Goal: Information Seeking & Learning: Learn about a topic

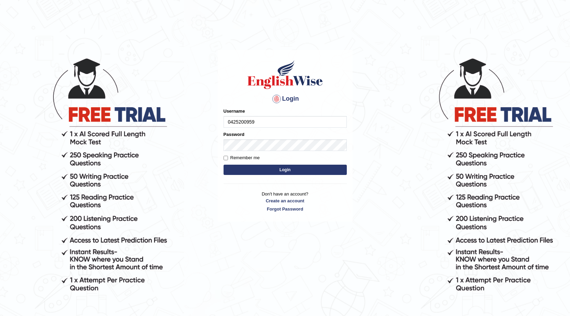
type input "0425200959"
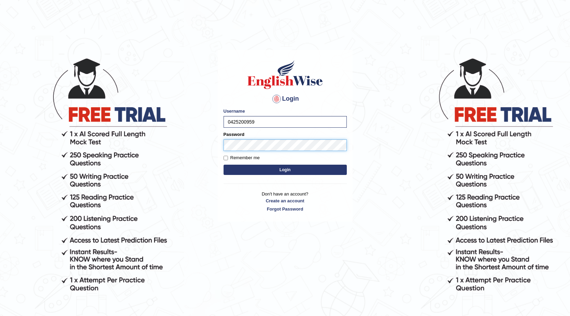
click at [224, 165] on button "Login" at bounding box center [285, 170] width 123 height 10
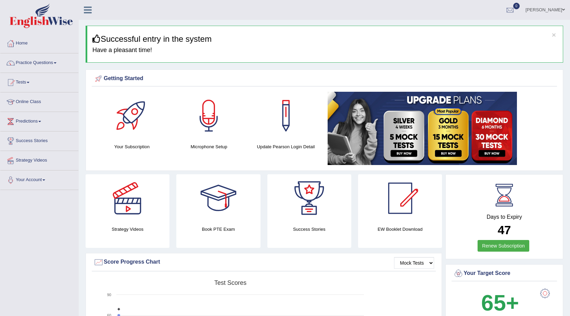
click at [25, 101] on link "Online Class" at bounding box center [39, 100] width 78 height 17
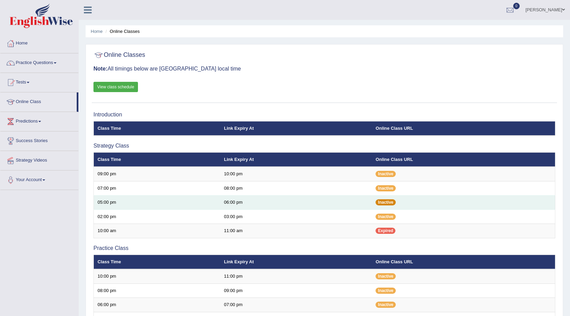
click at [390, 204] on span "Inactive" at bounding box center [386, 202] width 20 height 6
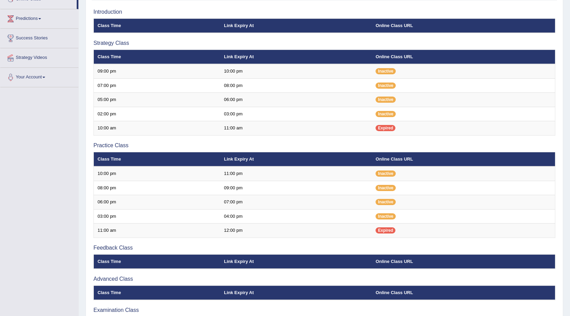
scroll to position [153, 0]
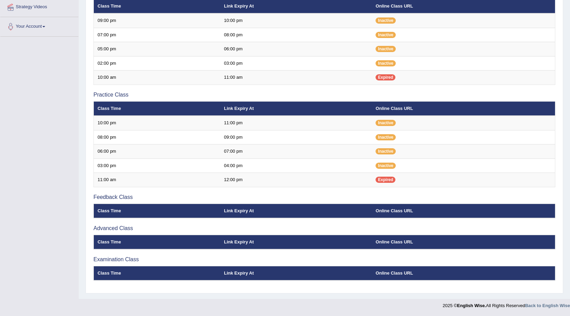
click at [243, 211] on th "Link Expiry At" at bounding box center [296, 211] width 152 height 14
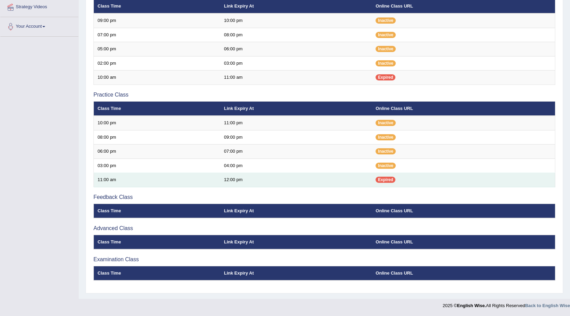
scroll to position [0, 0]
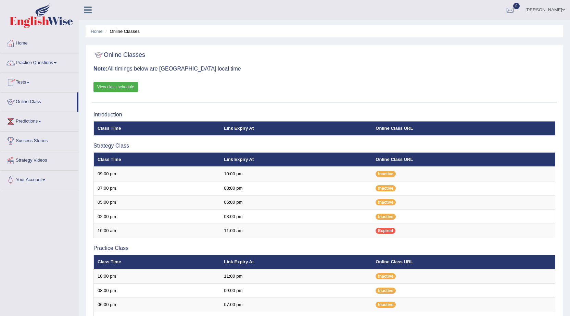
click at [121, 89] on link "View class schedule" at bounding box center [116, 87] width 45 height 10
click at [23, 41] on link "Home" at bounding box center [39, 42] width 78 height 17
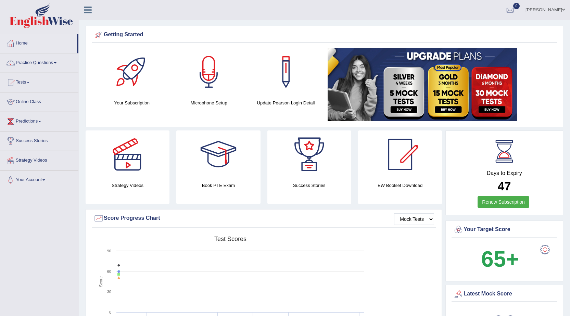
click at [53, 70] on link "Practice Questions" at bounding box center [39, 61] width 78 height 17
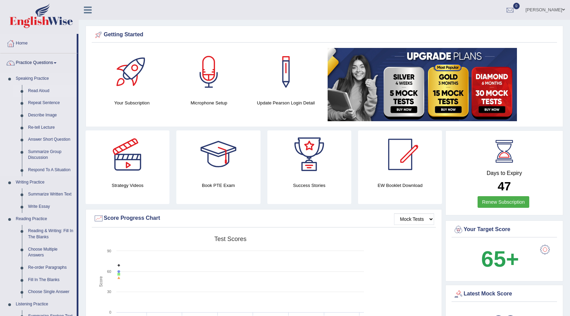
click at [42, 93] on link "Read Aloud" at bounding box center [51, 91] width 52 height 12
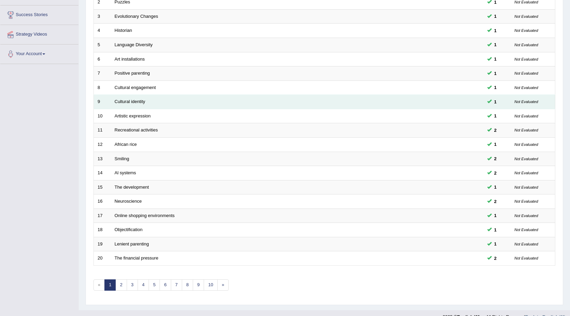
scroll to position [137, 0]
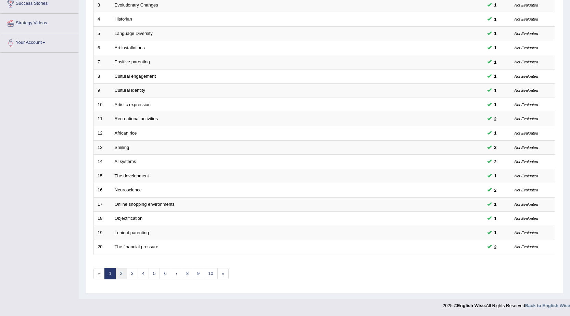
click at [121, 277] on link "2" at bounding box center [120, 273] width 11 height 11
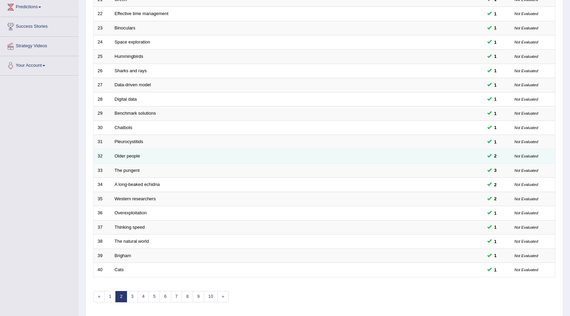
scroll to position [137, 0]
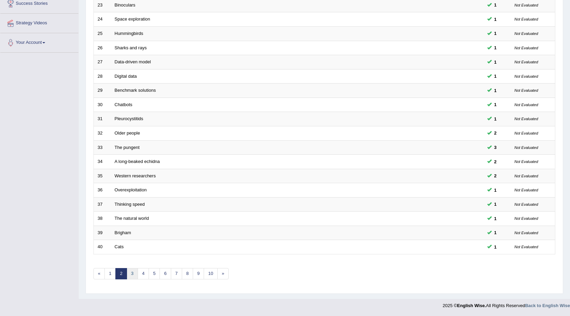
click at [135, 276] on link "3" at bounding box center [132, 273] width 11 height 11
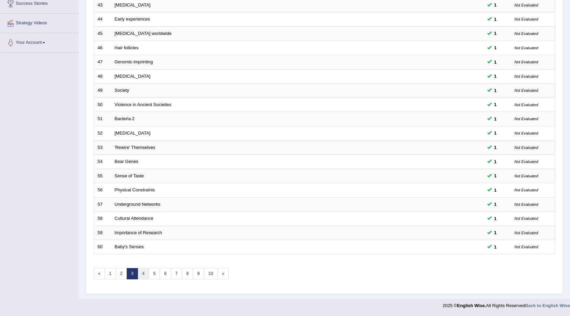
click at [145, 278] on link "4" at bounding box center [143, 273] width 11 height 11
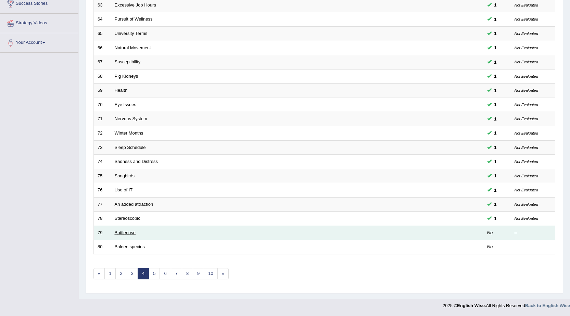
click at [118, 233] on link "Bottlenose" at bounding box center [125, 232] width 21 height 5
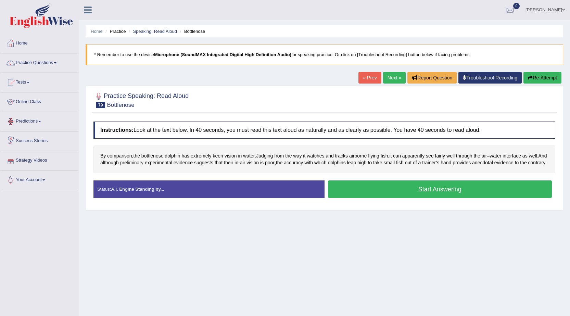
click at [141, 163] on span "preliminary" at bounding box center [131, 162] width 23 height 7
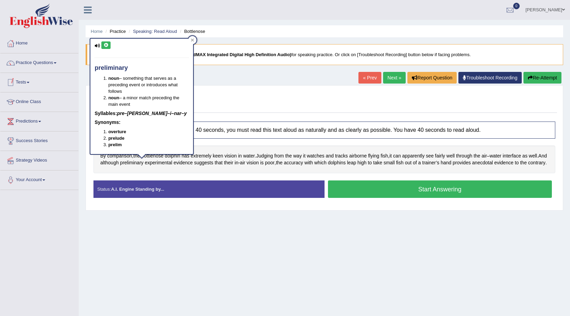
click at [107, 45] on icon at bounding box center [105, 45] width 5 height 4
click at [106, 45] on icon at bounding box center [105, 45] width 5 height 4
click at [98, 46] on icon at bounding box center [97, 46] width 5 height 4
click at [106, 45] on icon at bounding box center [105, 45] width 5 height 4
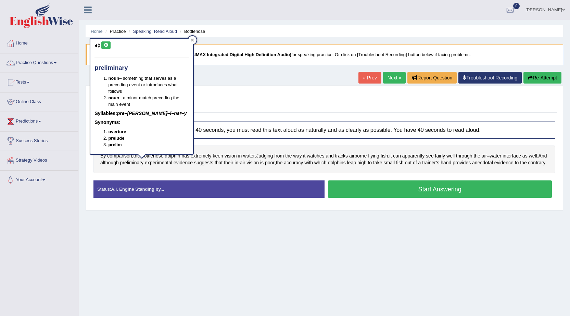
click at [106, 45] on icon at bounding box center [105, 45] width 5 height 4
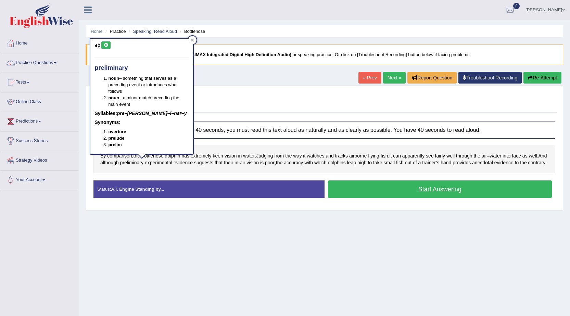
click at [106, 45] on icon at bounding box center [105, 45] width 5 height 4
click at [474, 286] on div "Home Practice Speaking: Read Aloud Bottlenose * Remember to use the device Micr…" at bounding box center [325, 171] width 492 height 343
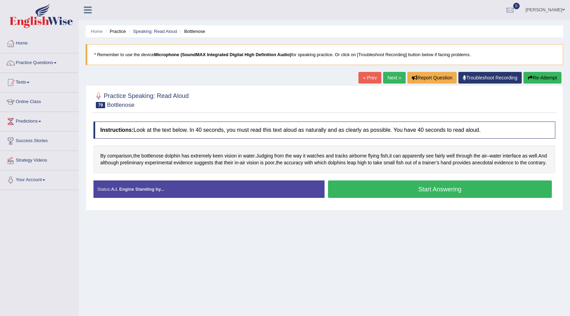
click at [100, 97] on div at bounding box center [99, 96] width 10 height 10
click at [133, 163] on span "preliminary" at bounding box center [131, 162] width 23 height 7
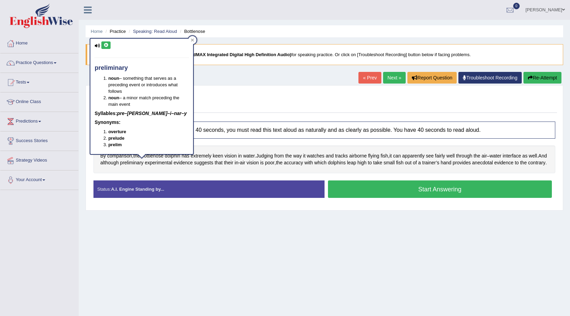
click at [104, 46] on icon at bounding box center [105, 45] width 5 height 4
click at [97, 46] on icon at bounding box center [97, 46] width 5 height 4
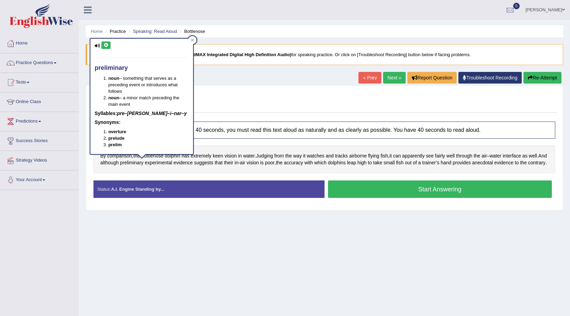
click at [97, 46] on icon at bounding box center [97, 46] width 5 height 4
click at [105, 44] on icon at bounding box center [105, 45] width 5 height 4
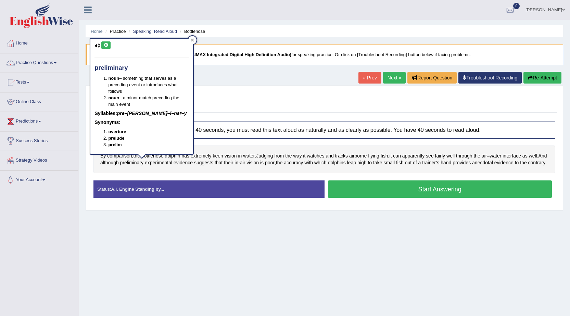
click at [105, 44] on icon at bounding box center [105, 45] width 5 height 4
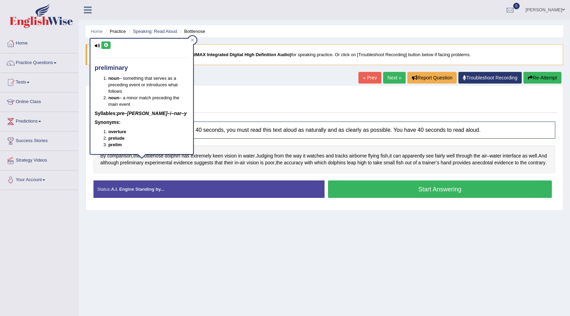
click at [105, 44] on icon at bounding box center [105, 45] width 5 height 4
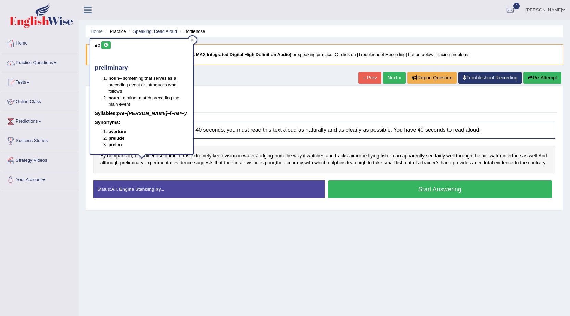
click at [105, 44] on icon at bounding box center [105, 45] width 5 height 4
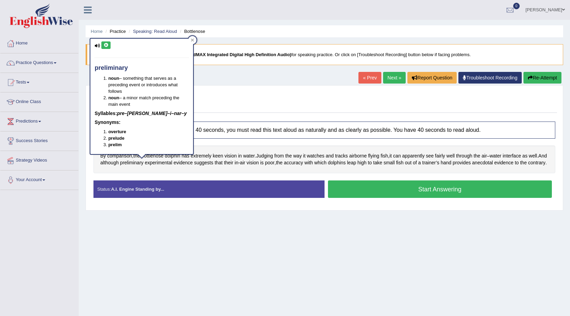
click at [105, 44] on icon at bounding box center [105, 45] width 5 height 4
click at [221, 88] on div "Practice Speaking: Read Aloud 79 Bottlenose Instructions: Look at the text belo…" at bounding box center [325, 147] width 478 height 125
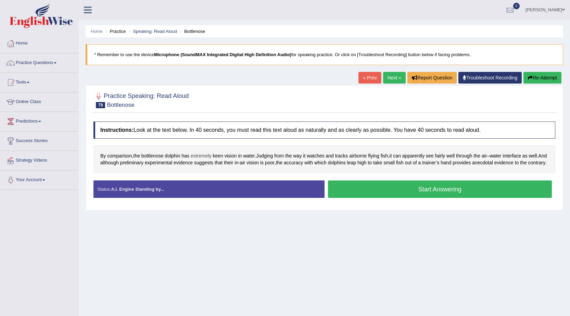
click at [192, 152] on span "extremely" at bounding box center [201, 155] width 21 height 7
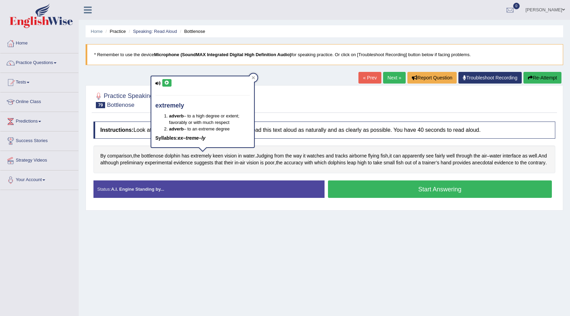
click at [168, 83] on icon at bounding box center [166, 83] width 5 height 4
click at [166, 82] on icon at bounding box center [166, 83] width 5 height 4
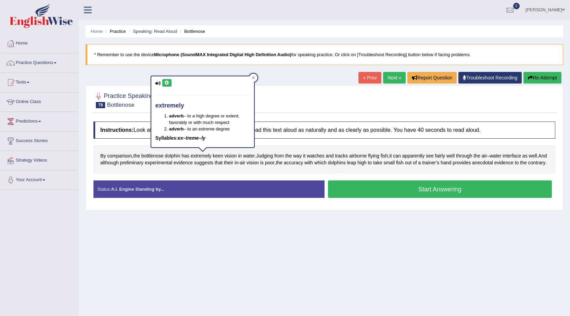
click at [166, 82] on icon at bounding box center [166, 83] width 5 height 4
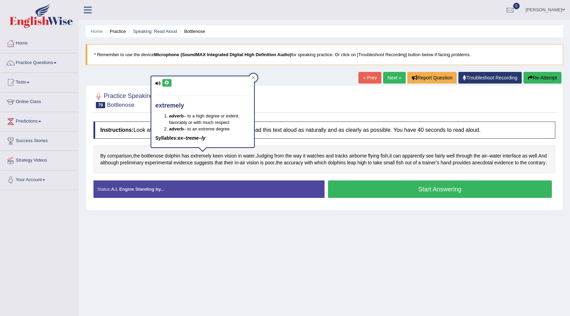
click at [166, 82] on icon at bounding box center [166, 83] width 5 height 4
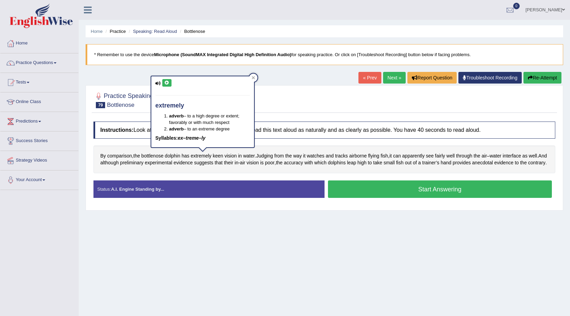
click at [166, 82] on icon at bounding box center [166, 83] width 5 height 4
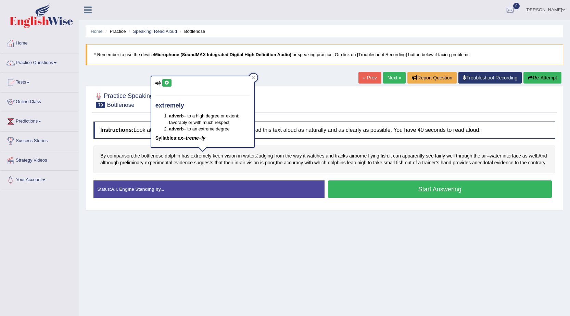
click at [565, 10] on span at bounding box center [563, 10] width 3 height 4
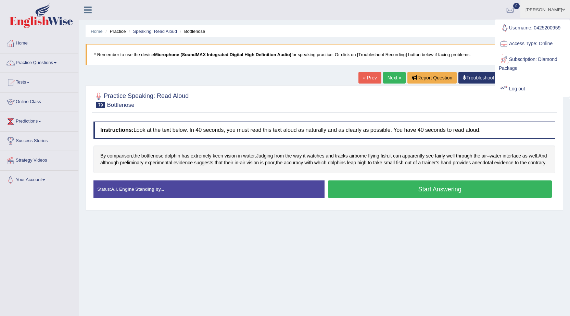
click at [523, 89] on link "Log out" at bounding box center [533, 89] width 74 height 16
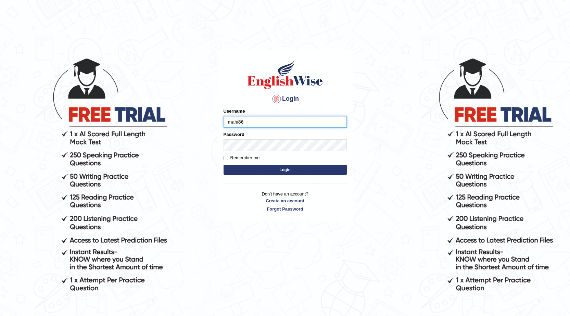
type input "mahi86"
click at [228, 160] on input "Remember me" at bounding box center [226, 158] width 4 height 4
checkbox input "true"
type input "7"
type input "mahi86"
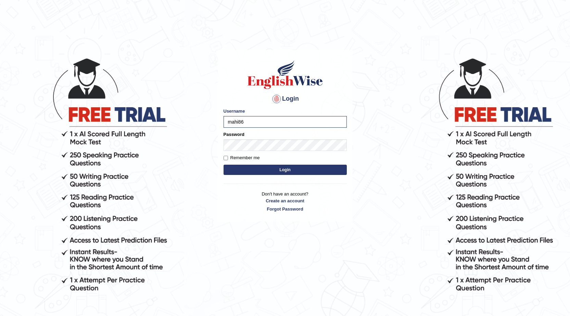
click at [228, 161] on label "Remember me" at bounding box center [242, 157] width 36 height 7
click at [228, 160] on input "Remember me" at bounding box center [226, 158] width 4 height 4
checkbox input "true"
click at [239, 166] on button "Login" at bounding box center [285, 170] width 123 height 10
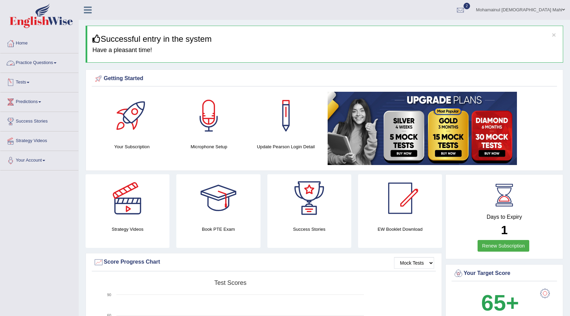
click at [35, 66] on link "Practice Questions" at bounding box center [39, 61] width 78 height 17
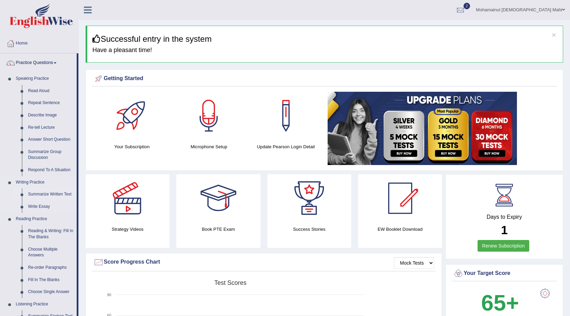
click at [52, 196] on link "Summarize Written Text" at bounding box center [51, 194] width 52 height 12
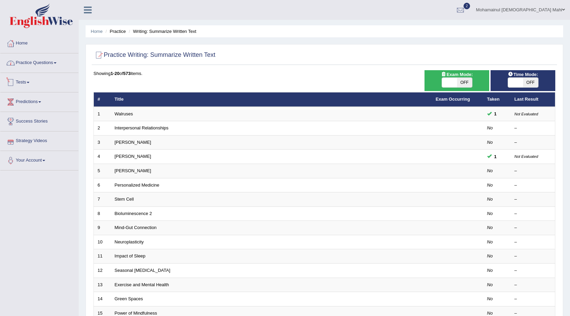
click at [39, 66] on link "Practice Questions" at bounding box center [39, 61] width 78 height 17
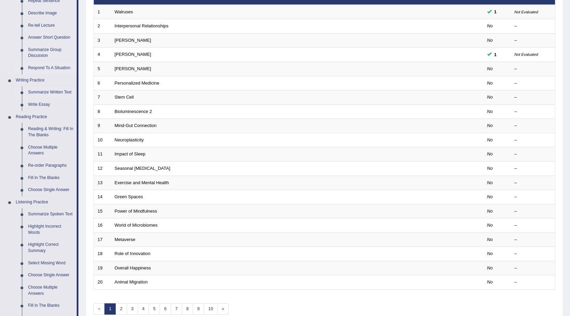
scroll to position [103, 0]
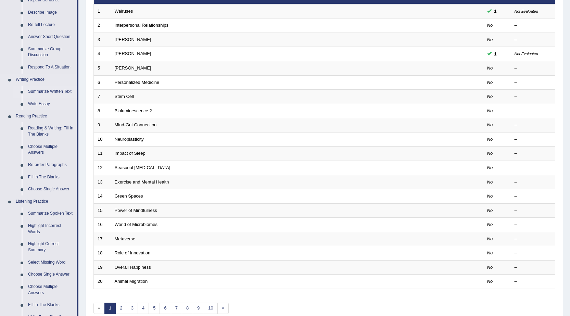
click at [63, 93] on link "Summarize Written Text" at bounding box center [51, 92] width 52 height 12
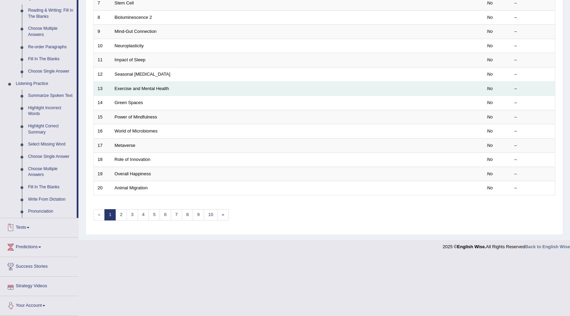
scroll to position [163, 0]
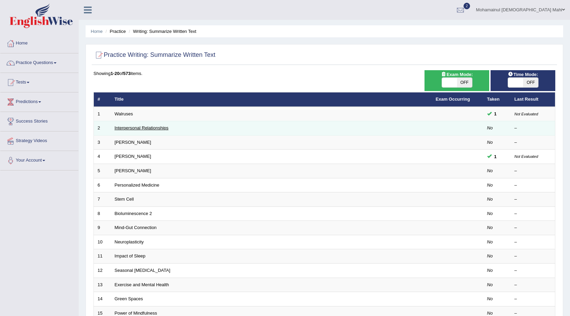
click at [135, 126] on link "Interpersonal Relationships" at bounding box center [142, 127] width 54 height 5
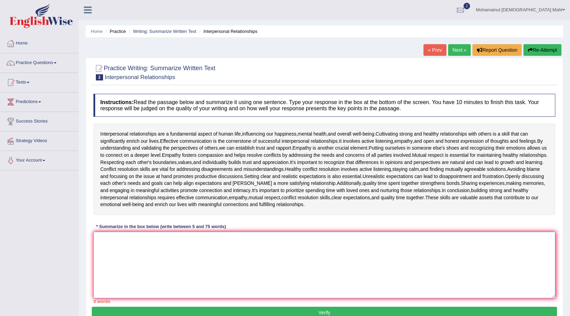
click at [127, 240] on textarea at bounding box center [325, 265] width 462 height 66
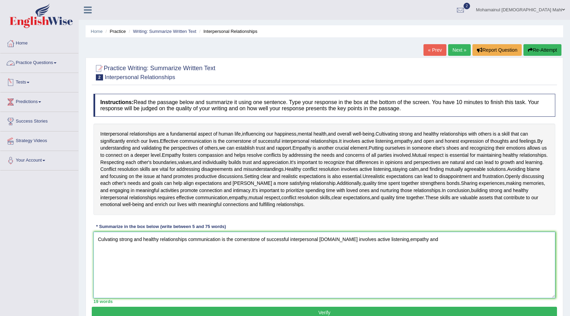
type textarea "Culvating strong and healthy relationships communication is the cornerstone of …"
click at [232, 188] on span "and" at bounding box center [228, 190] width 8 height 7
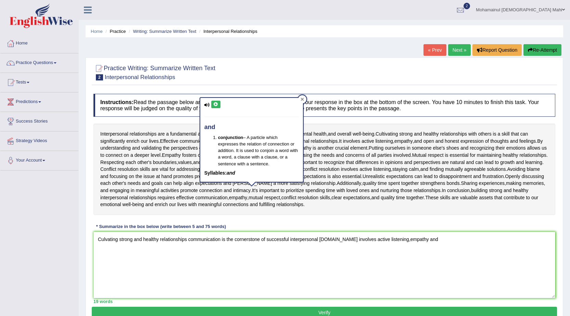
click at [305, 100] on div at bounding box center [302, 99] width 8 height 8
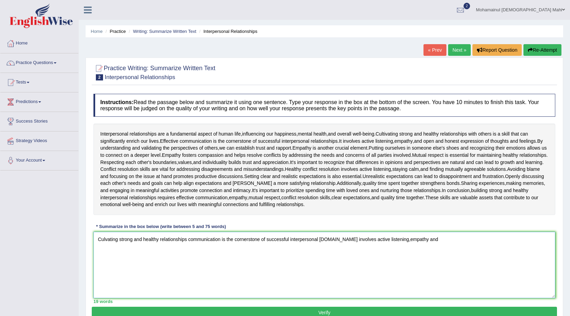
click at [504, 267] on textarea "Culvating strong and healthy relationships communication is the cornerstone of …" at bounding box center [325, 265] width 462 height 66
click at [495, 245] on textarea "Culvating strong and healthy relationships communication is the cornerstone of …" at bounding box center [325, 265] width 462 height 66
click at [140, 146] on span "and" at bounding box center [136, 148] width 8 height 7
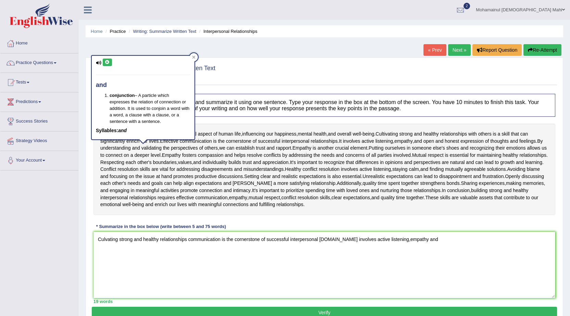
click at [180, 84] on h4 "and" at bounding box center [143, 85] width 95 height 7
click at [454, 203] on div "Interpersonal relationships are a fundamental aspect of human life , influencin…" at bounding box center [325, 169] width 462 height 91
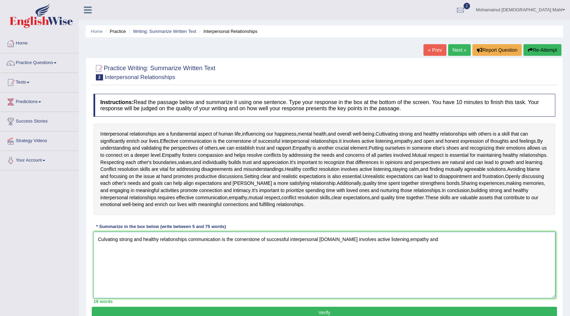
click at [440, 244] on textarea "Culvating strong and healthy relationships communication is the cornerstone of …" at bounding box center [325, 265] width 462 height 66
click at [47, 65] on link "Practice Questions" at bounding box center [39, 61] width 78 height 17
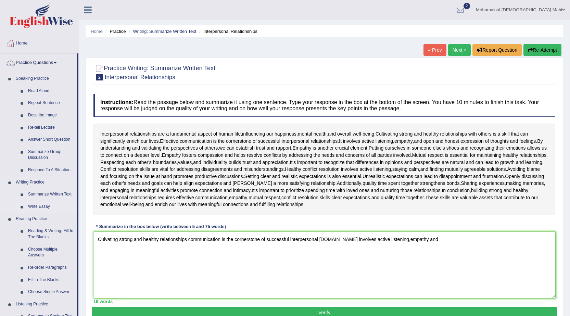
click at [40, 206] on link "Write Essay" at bounding box center [51, 207] width 52 height 12
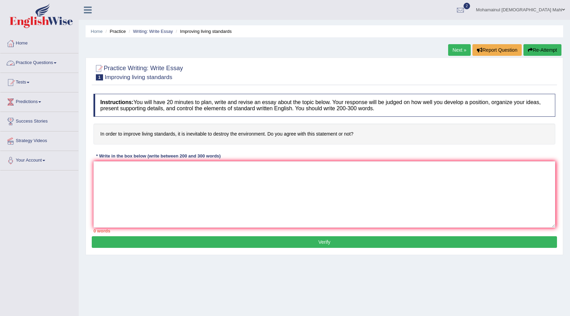
click at [41, 64] on link "Practice Questions" at bounding box center [39, 61] width 78 height 17
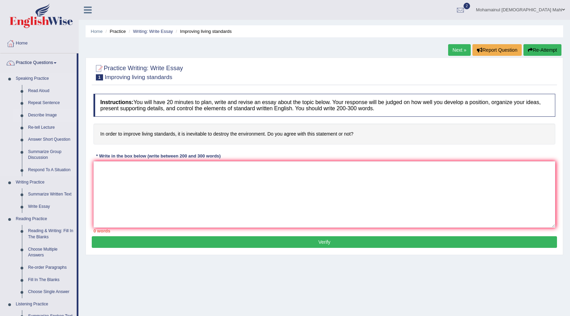
click at [40, 114] on link "Describe Image" at bounding box center [51, 115] width 52 height 12
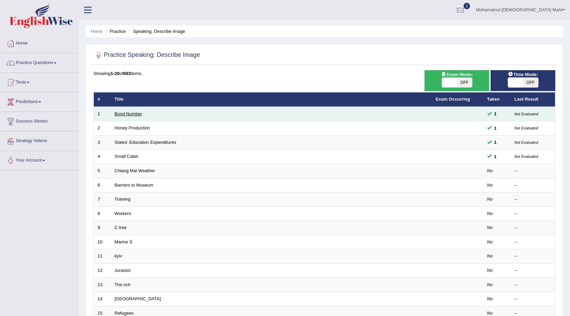
click at [127, 112] on link "Bond Number" at bounding box center [128, 113] width 27 height 5
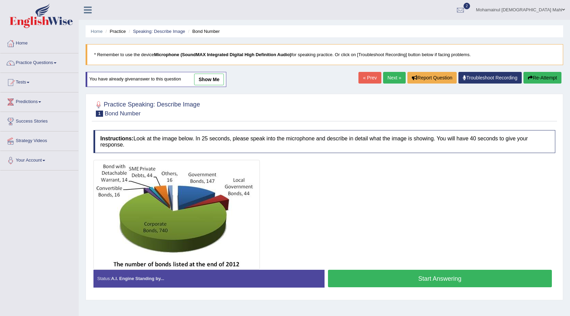
click at [459, 283] on button "Start Answering" at bounding box center [440, 278] width 224 height 17
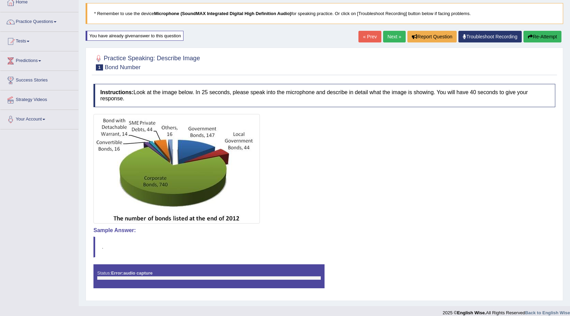
scroll to position [48, 0]
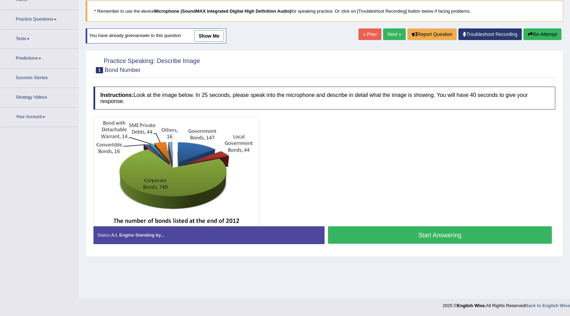
click at [413, 238] on button "Start Answering" at bounding box center [440, 234] width 224 height 17
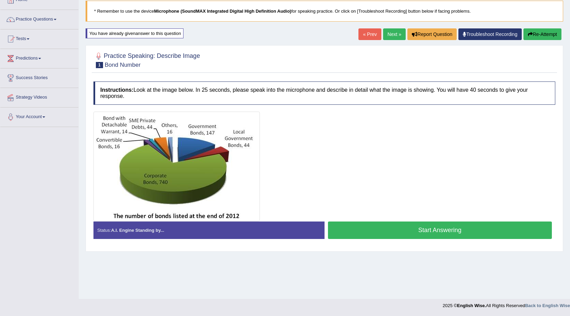
scroll to position [44, 0]
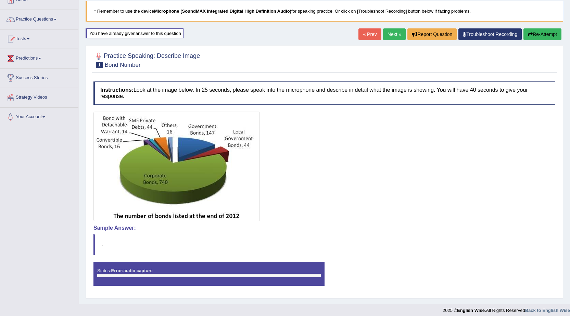
click at [497, 33] on link "Troubleshoot Recording" at bounding box center [490, 34] width 63 height 12
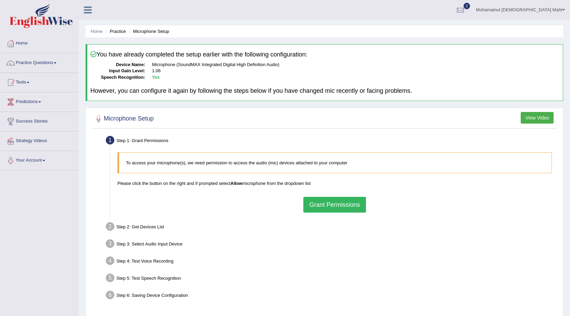
click at [350, 203] on button "Grant Permissions" at bounding box center [335, 205] width 62 height 16
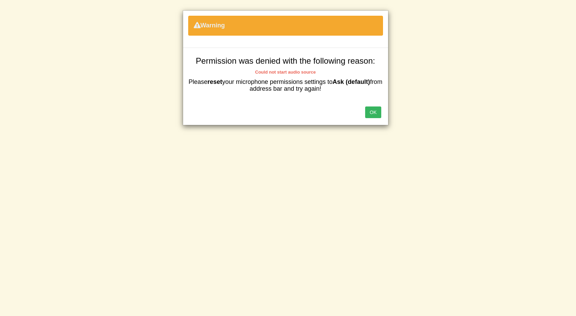
click at [382, 115] on div "OK" at bounding box center [285, 113] width 205 height 24
click at [379, 115] on button "OK" at bounding box center [373, 113] width 16 height 12
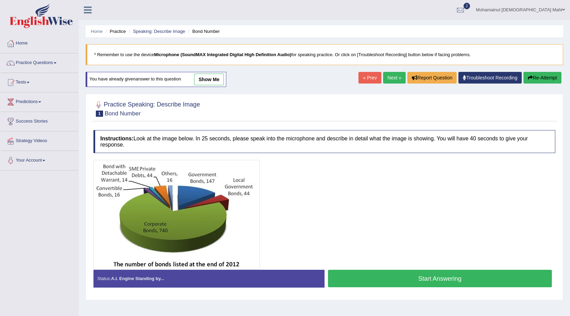
click at [339, 270] on button "Start Answering" at bounding box center [440, 278] width 224 height 17
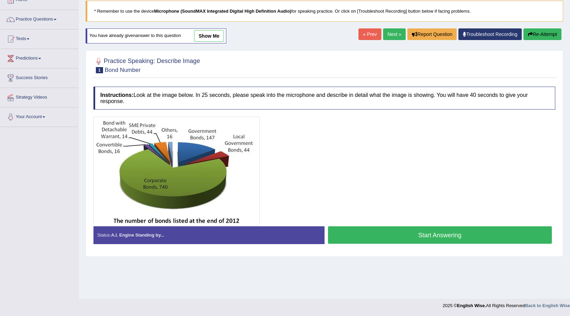
click at [342, 230] on button "Start Answering" at bounding box center [440, 234] width 224 height 17
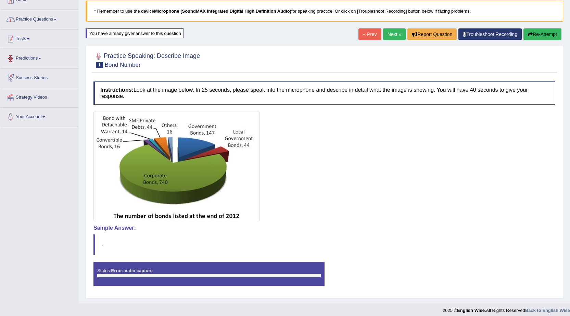
click at [30, 18] on link "Practice Questions" at bounding box center [39, 18] width 78 height 17
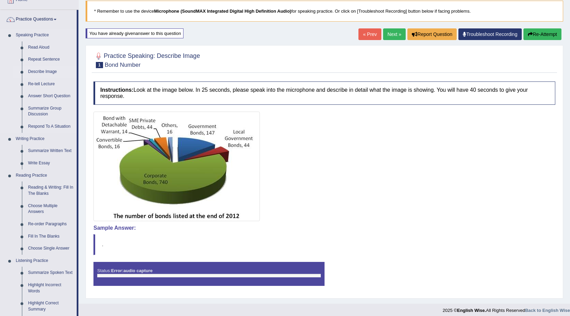
click at [47, 68] on link "Describe Image" at bounding box center [51, 72] width 52 height 12
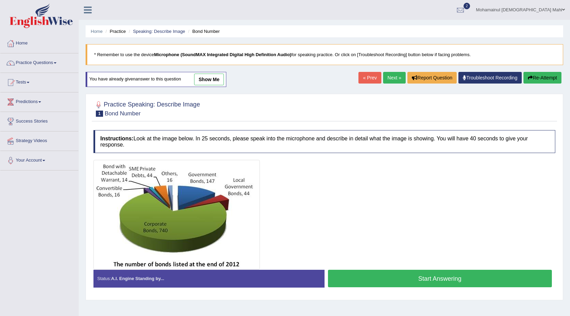
click at [350, 282] on button "Start Answering" at bounding box center [440, 278] width 224 height 17
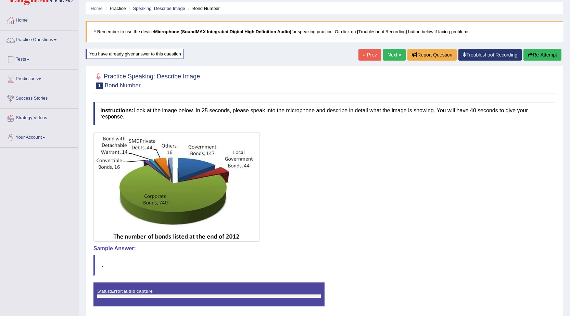
scroll to position [48, 0]
